Goal: Find specific page/section: Find specific page/section

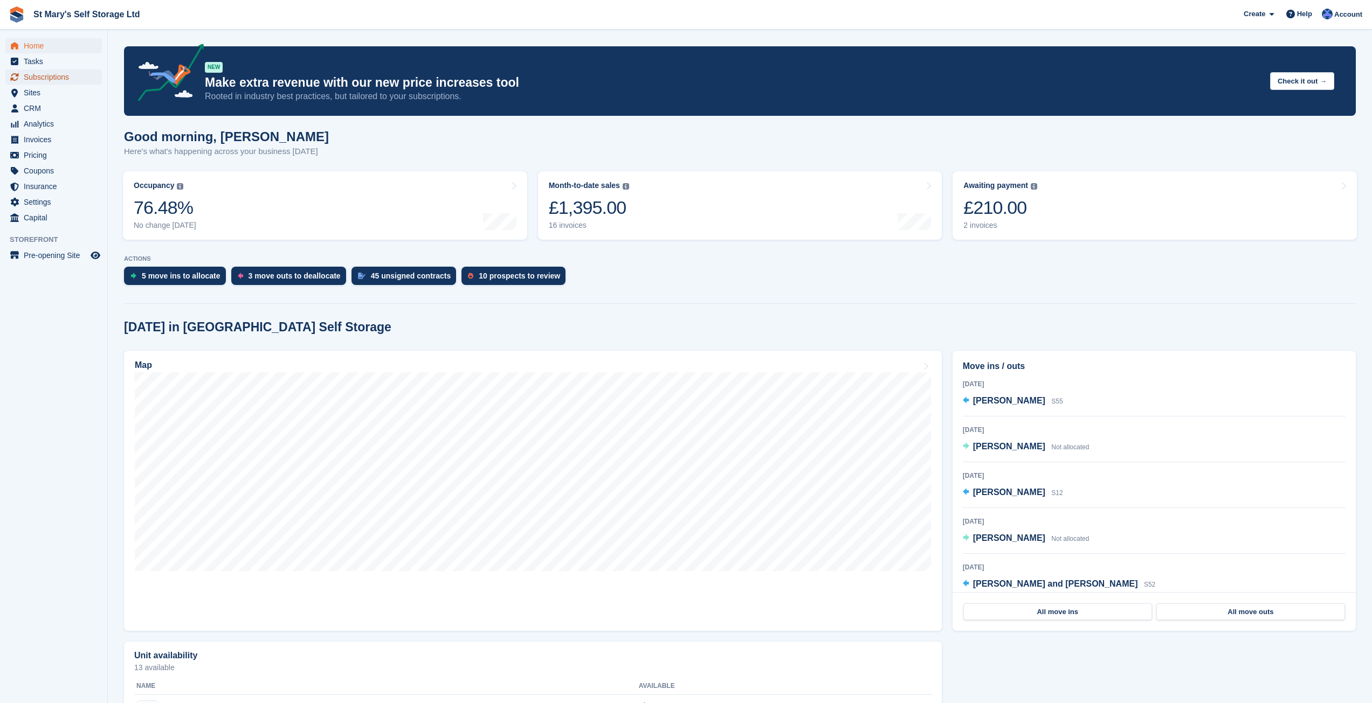
click at [49, 82] on span "Subscriptions" at bounding box center [56, 77] width 65 height 15
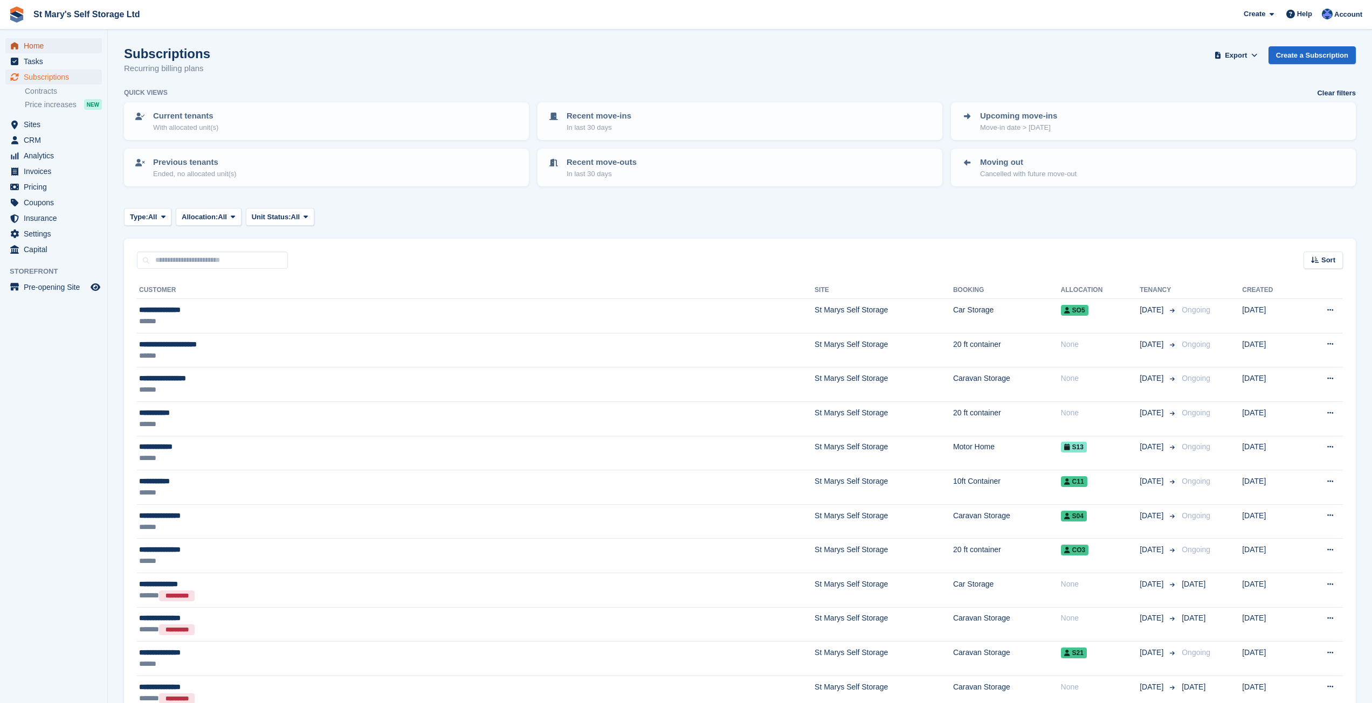
click at [45, 47] on span "Home" at bounding box center [56, 45] width 65 height 15
